Goal: Task Accomplishment & Management: Manage account settings

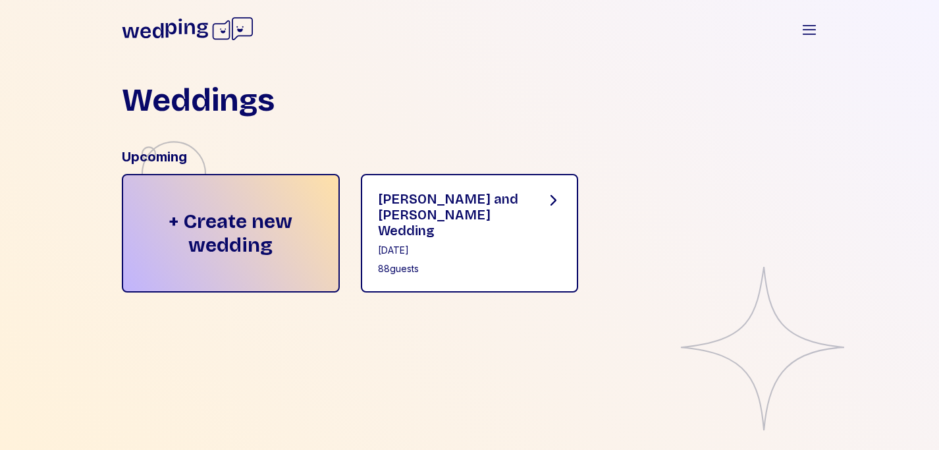
click at [474, 226] on div "[PERSON_NAME] and [PERSON_NAME] Wedding [DATE] 88 guests" at bounding box center [451, 233] width 147 height 84
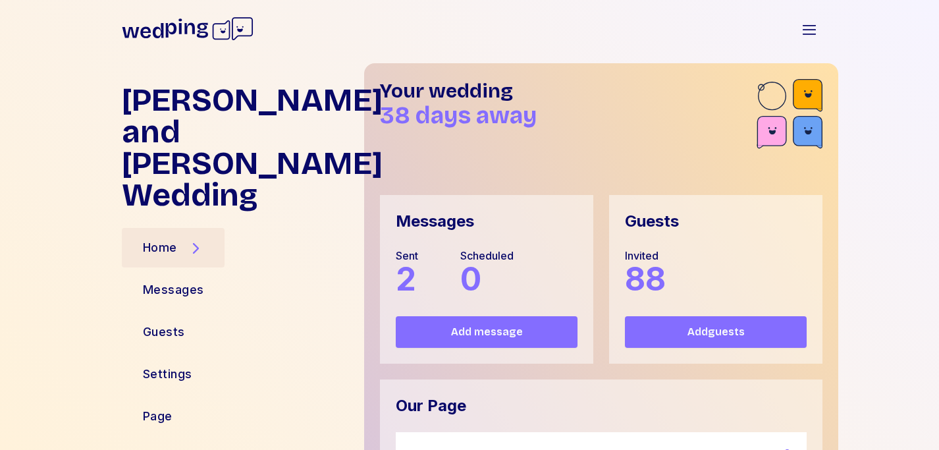
click at [652, 267] on span "88" at bounding box center [645, 278] width 41 height 39
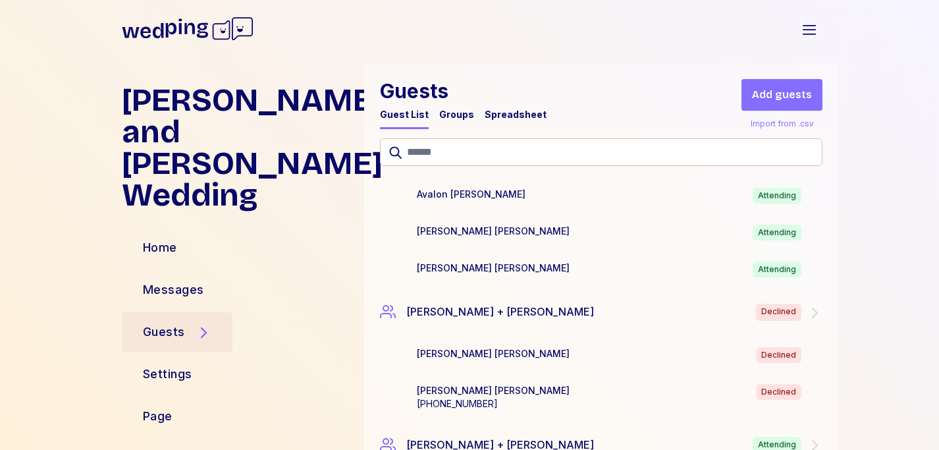
scroll to position [4677, 0]
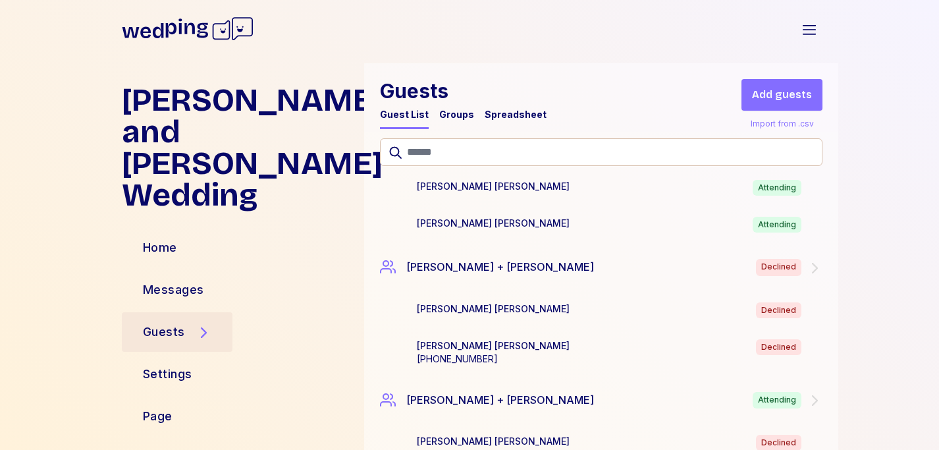
click at [652, 302] on div "[PERSON_NAME] Declined" at bounding box center [622, 310] width 411 height 16
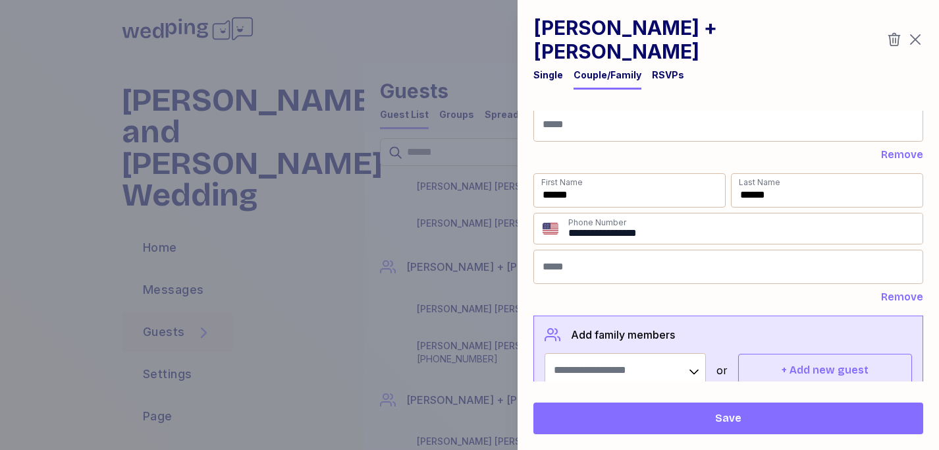
scroll to position [144, 0]
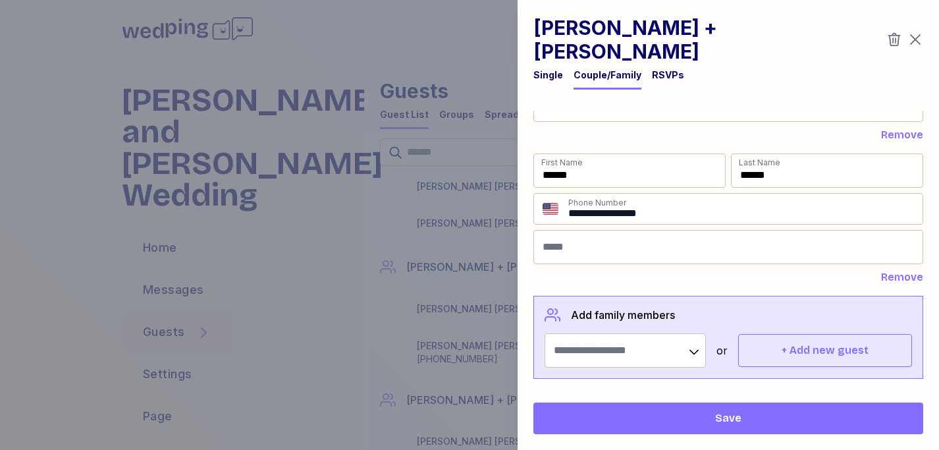
click at [658, 68] on div "RSVPs" at bounding box center [668, 74] width 32 height 13
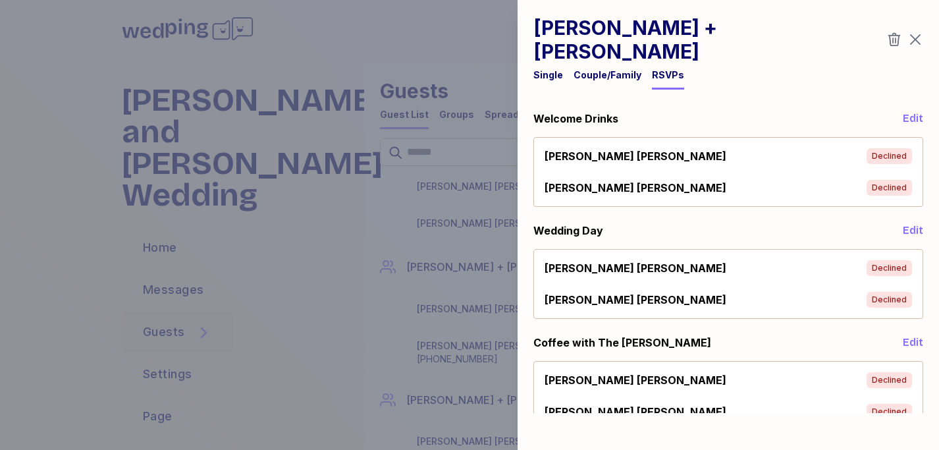
click at [911, 32] on icon "button" at bounding box center [916, 40] width 16 height 16
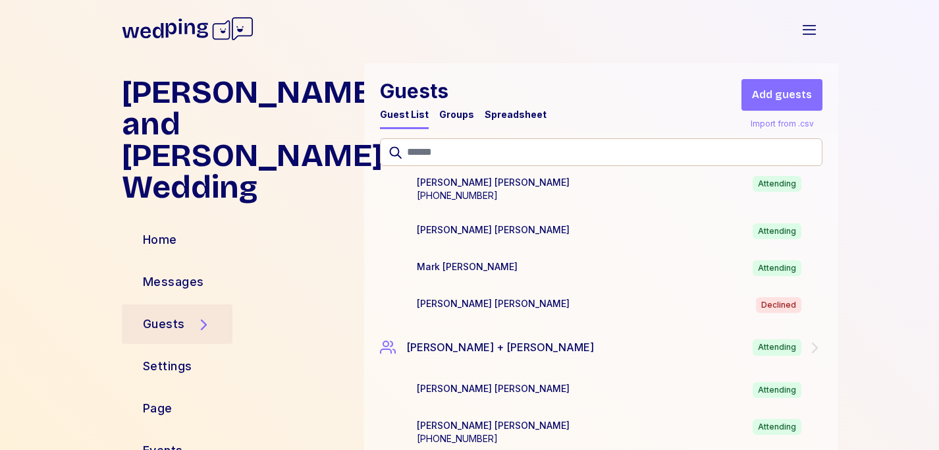
scroll to position [5449, 0]
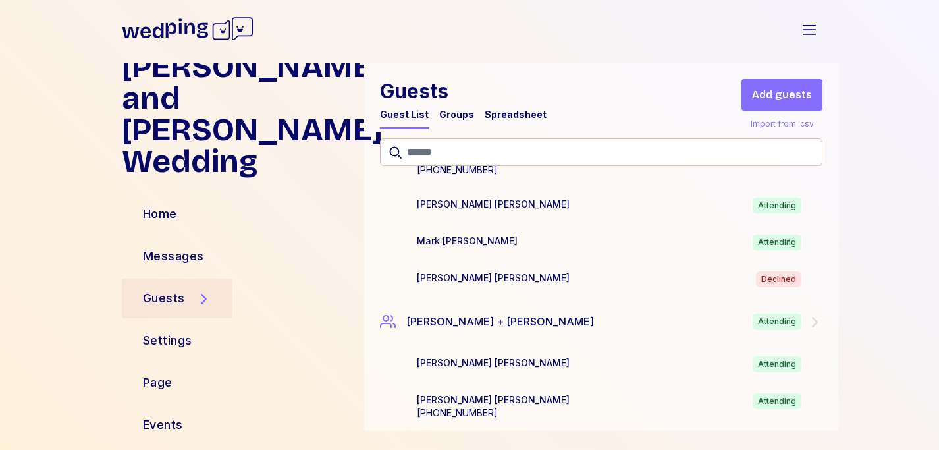
click at [526, 119] on div "Spreadsheet" at bounding box center [516, 114] width 62 height 13
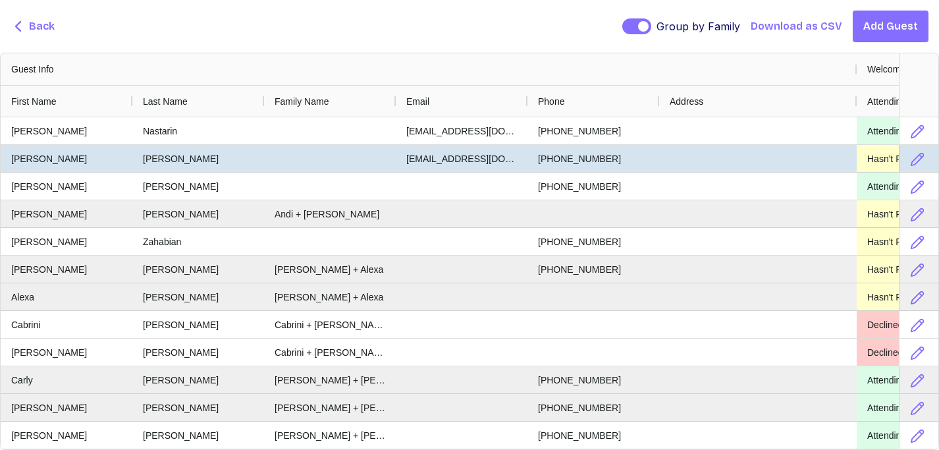
scroll to position [0, 23]
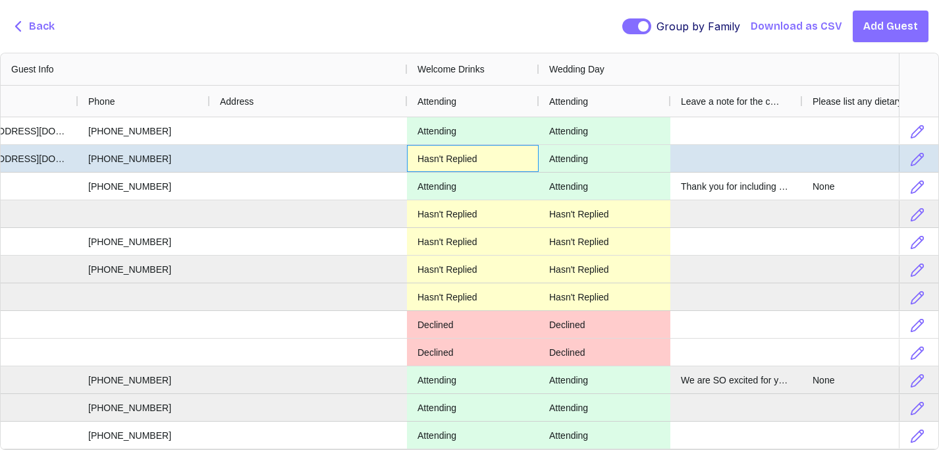
click at [429, 159] on div "Hasn't Replied" at bounding box center [473, 158] width 132 height 27
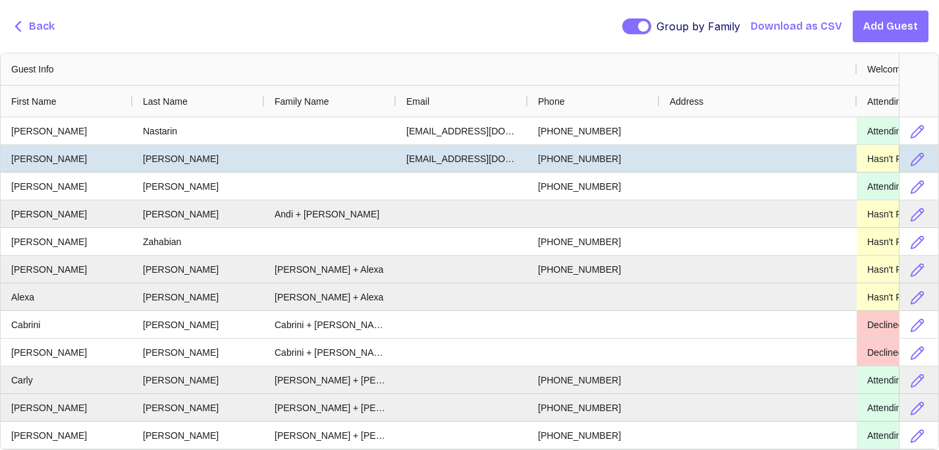
click at [33, 165] on div "[PERSON_NAME]" at bounding box center [67, 158] width 132 height 27
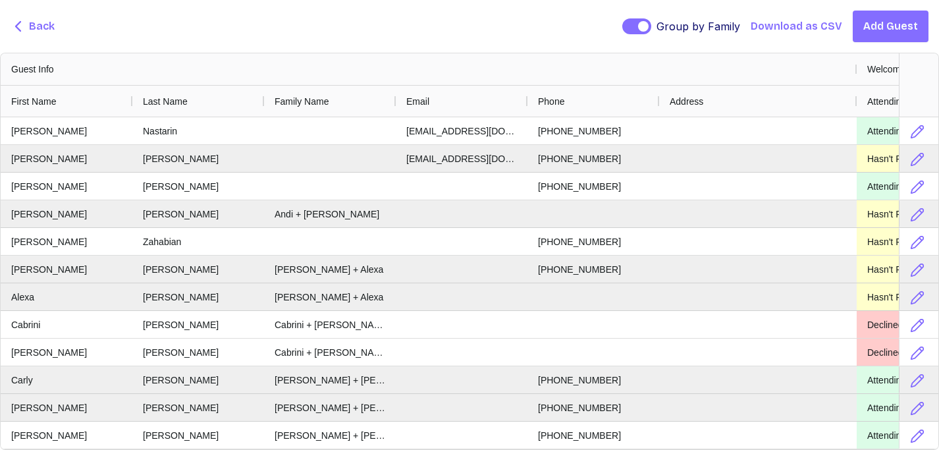
click at [51, 27] on span "Back" at bounding box center [42, 26] width 26 height 16
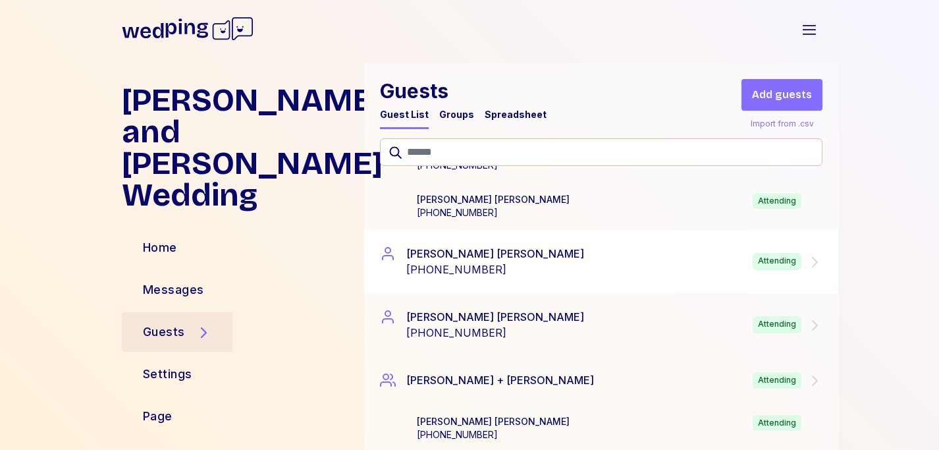
click at [724, 277] on div "[PERSON_NAME] [PERSON_NAME] [PHONE_NUMBER] Attending" at bounding box center [601, 261] width 474 height 63
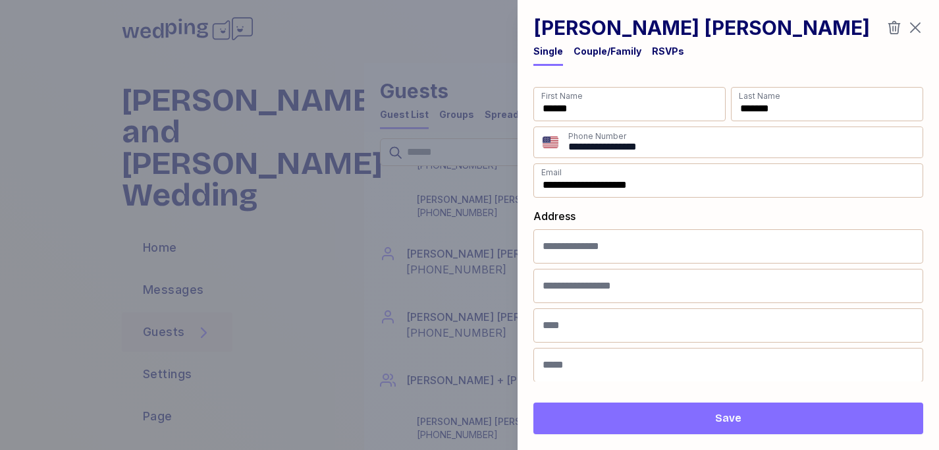
click at [671, 47] on div "RSVPs" at bounding box center [668, 51] width 32 height 13
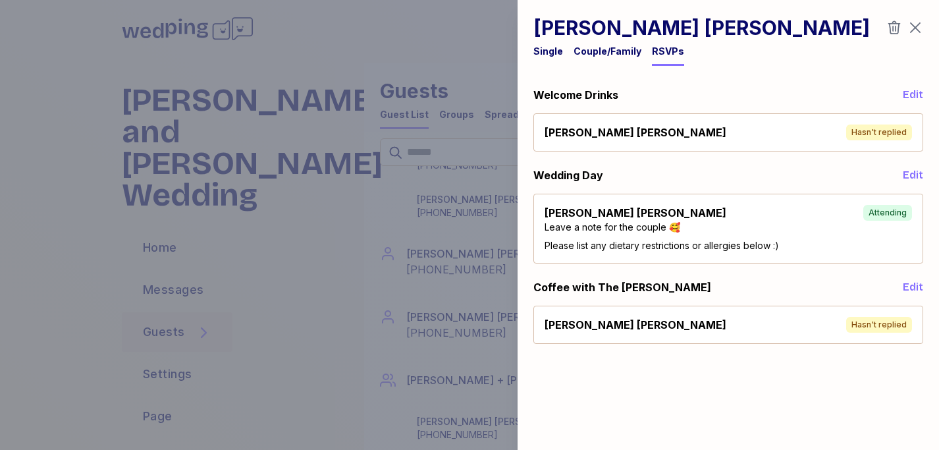
click at [819, 130] on div "[PERSON_NAME] [PERSON_NAME] Hasn't replied" at bounding box center [728, 132] width 378 height 26
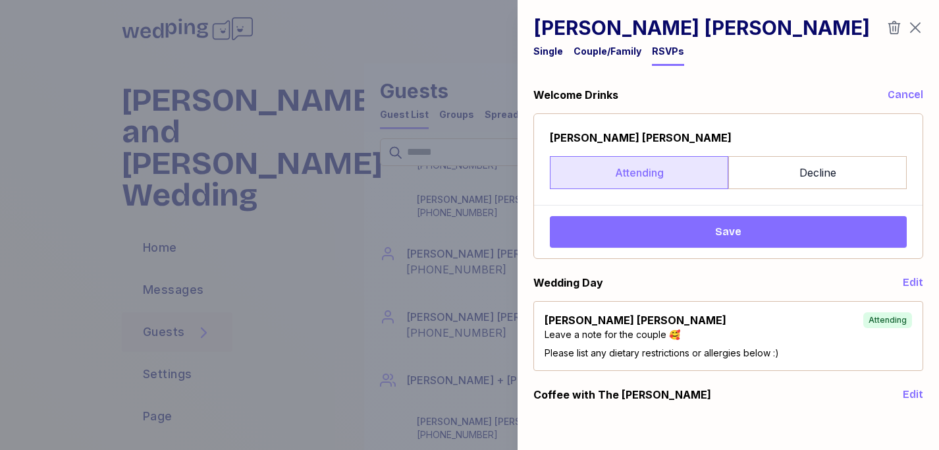
click at [646, 165] on label "Attending" at bounding box center [639, 172] width 178 height 33
click at [656, 235] on span "Save" at bounding box center [728, 232] width 336 height 16
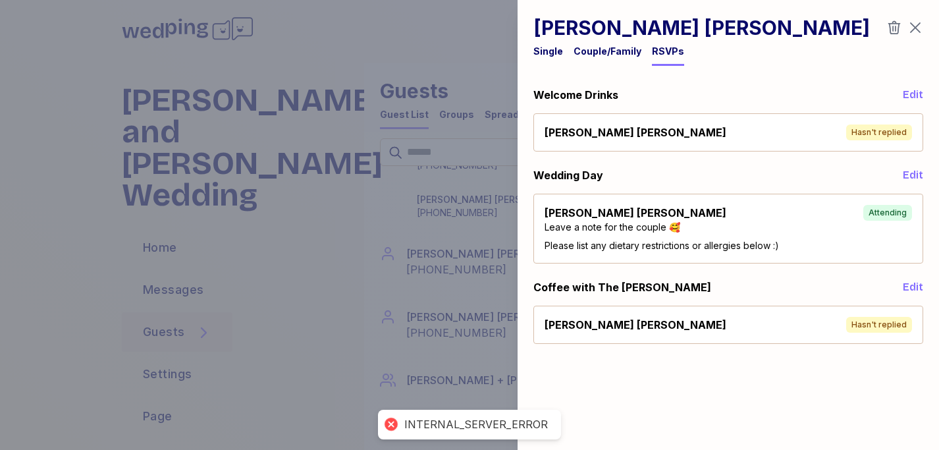
click at [707, 124] on div "[PERSON_NAME] [PERSON_NAME] Hasn't replied" at bounding box center [728, 132] width 378 height 26
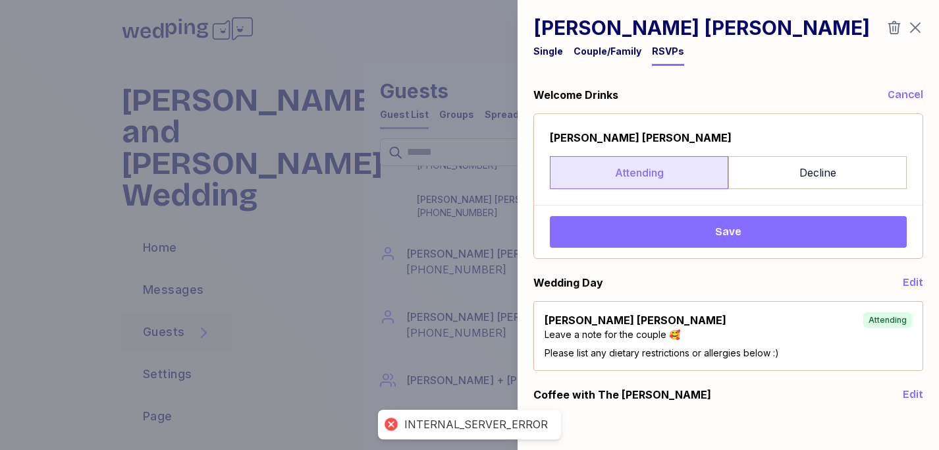
click at [695, 175] on label "Attending" at bounding box center [639, 172] width 178 height 33
click at [708, 247] on button "Save" at bounding box center [728, 232] width 357 height 32
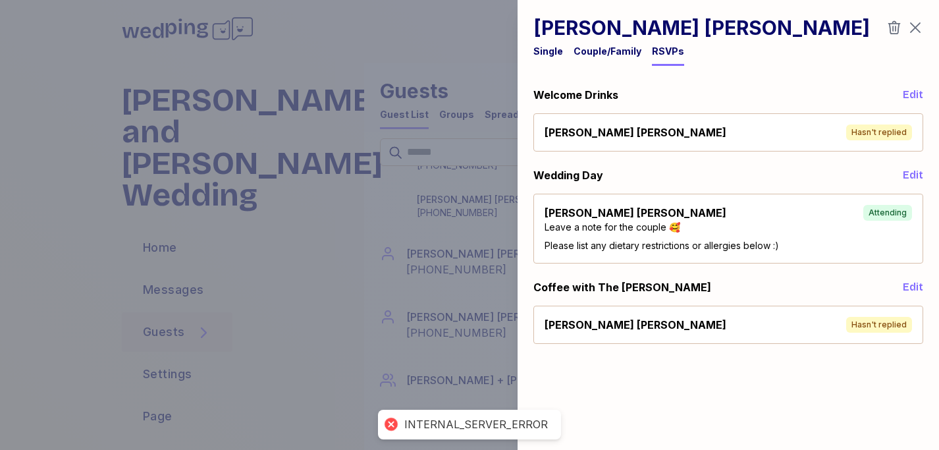
click at [915, 95] on span "Edit" at bounding box center [913, 95] width 20 height 16
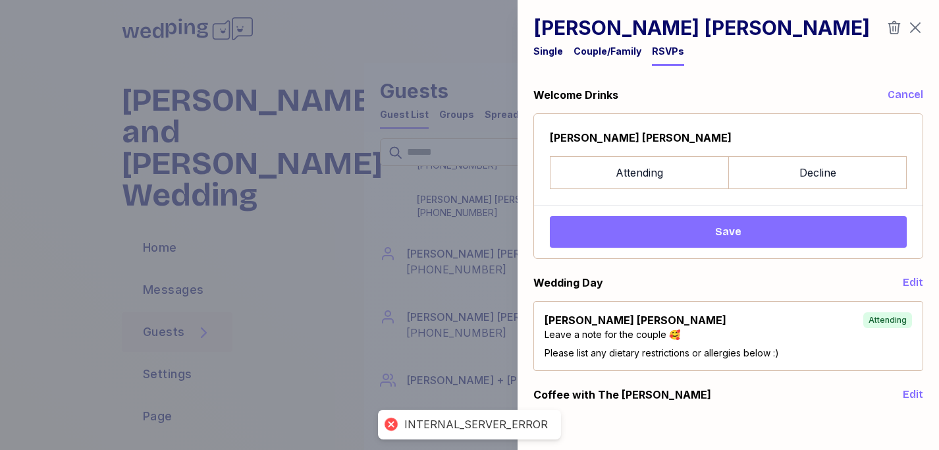
click at [917, 22] on icon "button" at bounding box center [916, 28] width 16 height 16
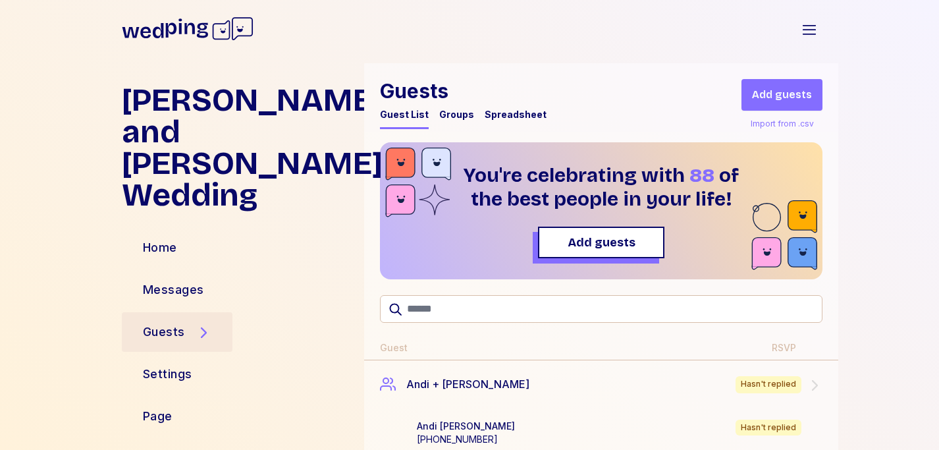
click at [151, 32] on icon at bounding box center [188, 29] width 132 height 42
